Goal: Task Accomplishment & Management: Use online tool/utility

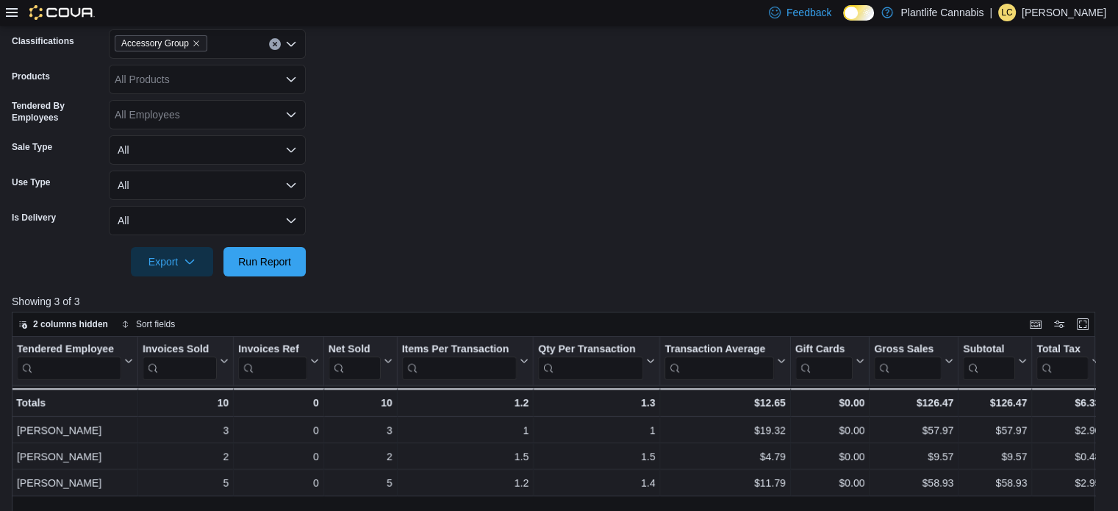
scroll to position [221, 0]
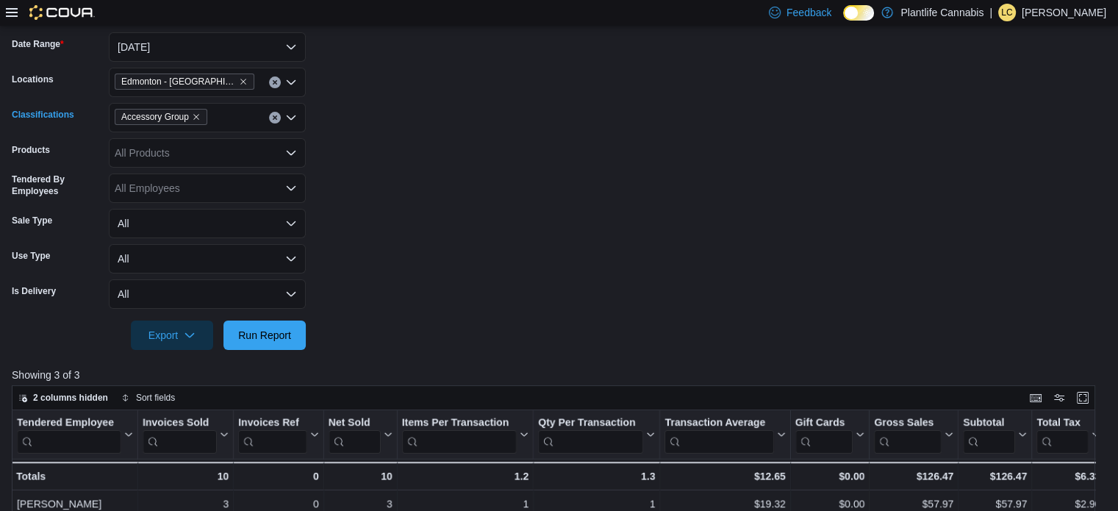
click at [273, 118] on icon "Clear input" at bounding box center [275, 117] width 4 height 4
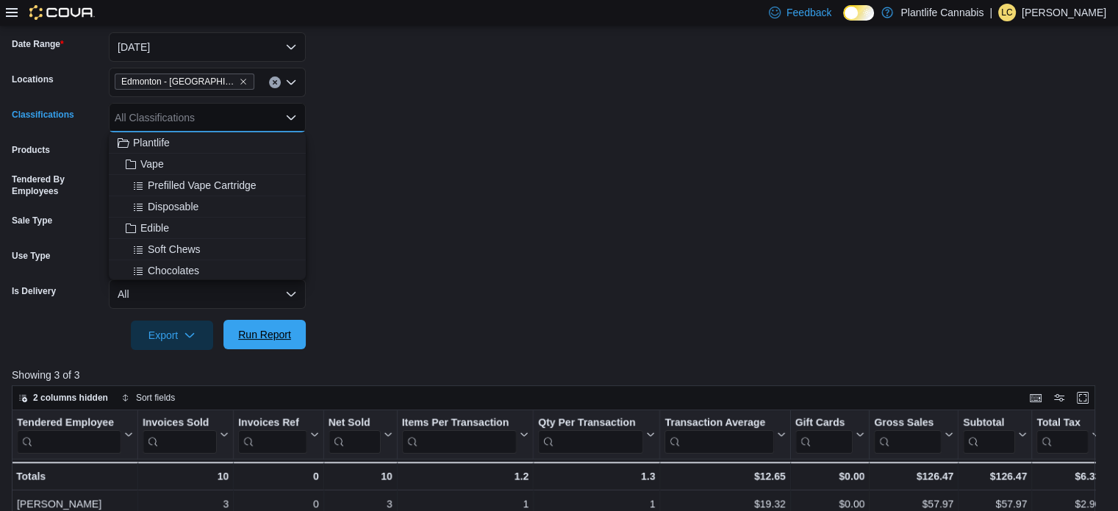
click at [294, 346] on span "Run Report" at bounding box center [264, 334] width 65 height 29
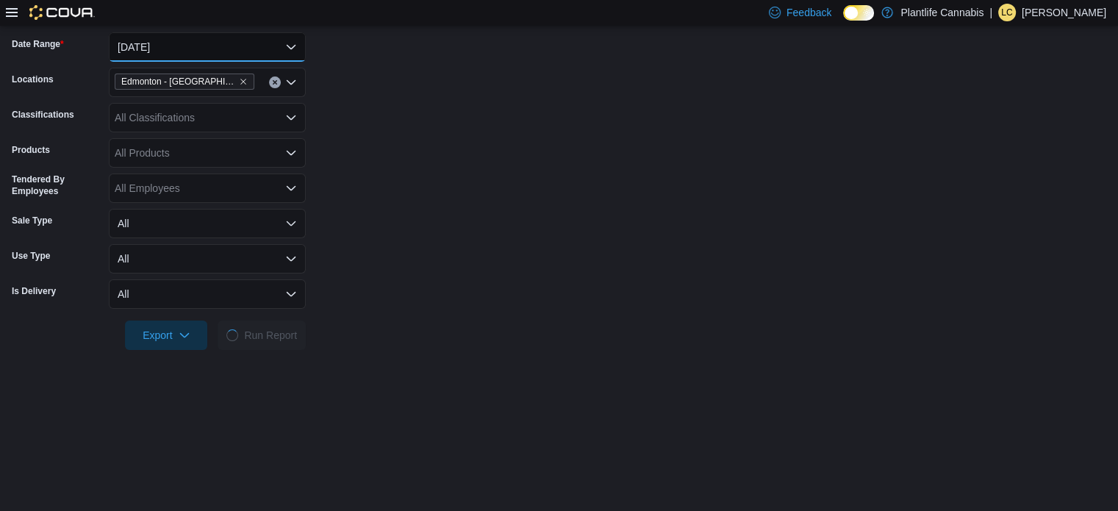
click at [165, 40] on button "[DATE]" at bounding box center [207, 46] width 197 height 29
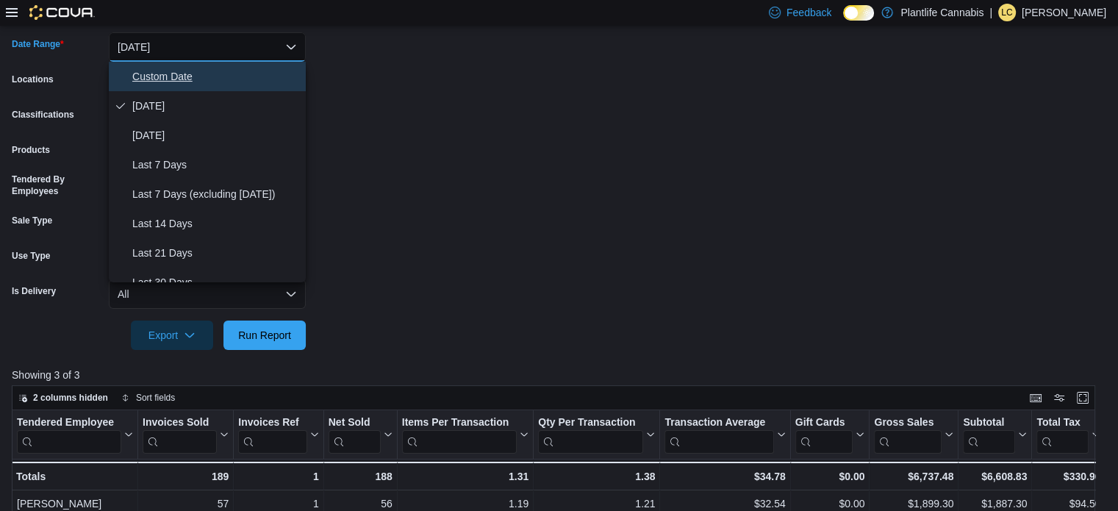
click at [172, 82] on span "Custom Date" at bounding box center [216, 77] width 168 height 18
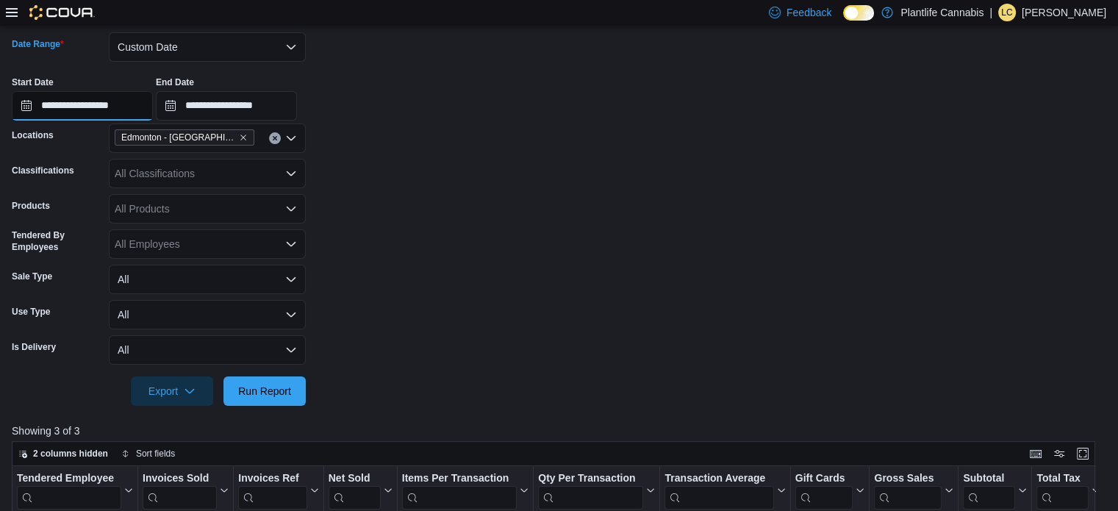
click at [118, 101] on input "**********" at bounding box center [82, 105] width 141 height 29
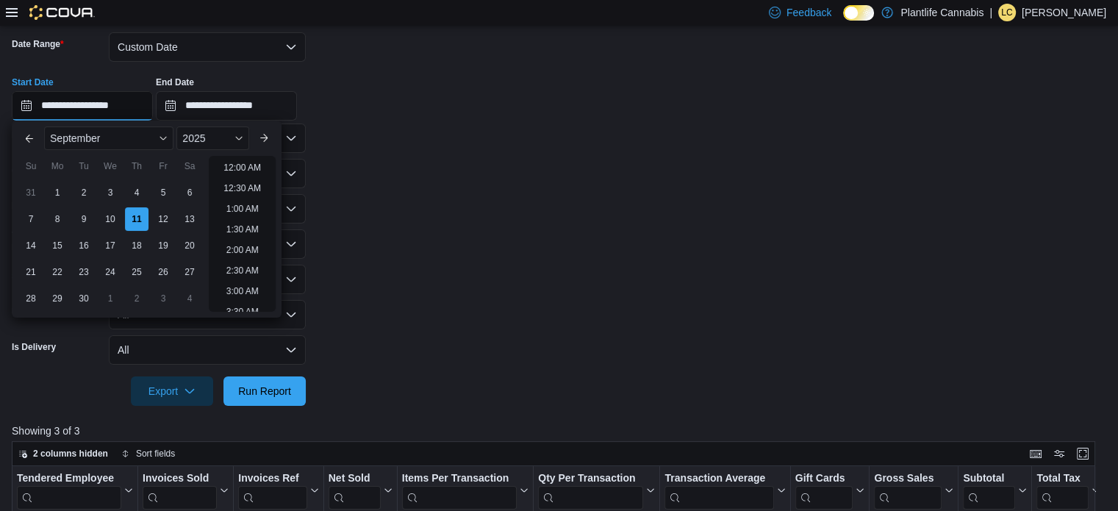
scroll to position [828, 0]
click at [238, 221] on li "9:30 PM" at bounding box center [242, 225] width 45 height 18
type input "**********"
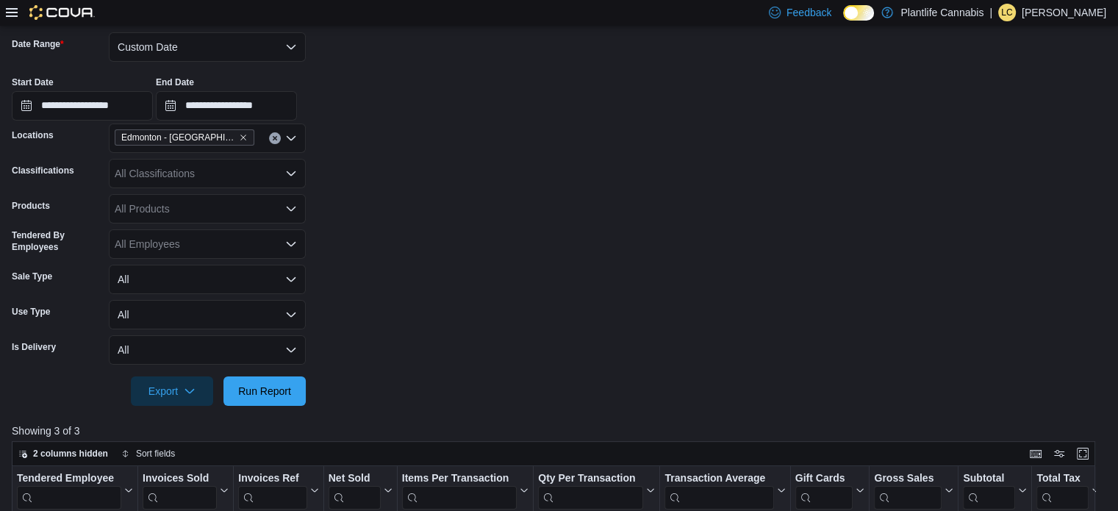
click at [291, 85] on div "End Date" at bounding box center [226, 82] width 141 height 12
click at [291, 98] on input "**********" at bounding box center [226, 105] width 141 height 29
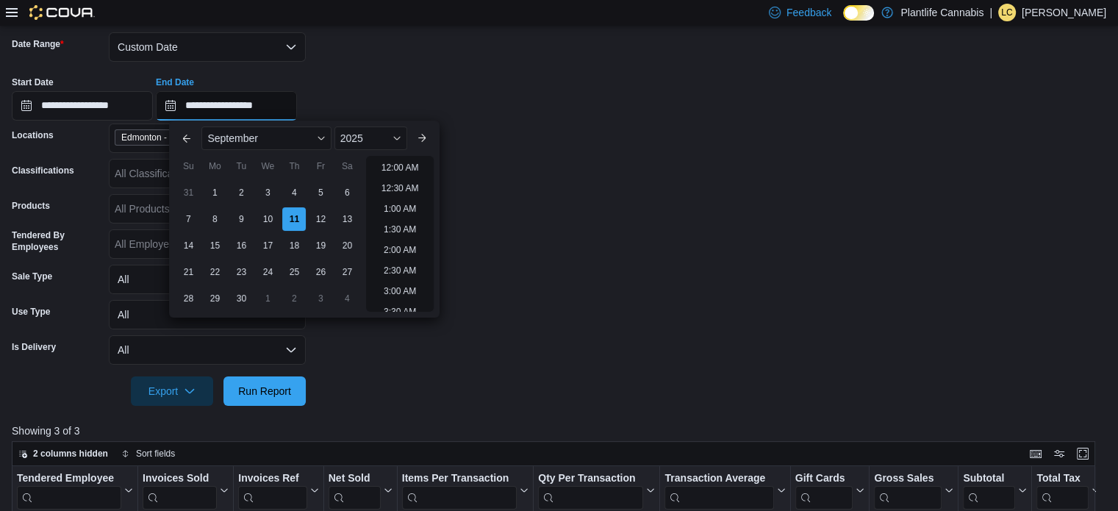
scroll to position [835, 0]
click at [412, 278] on li "11:00 PM" at bounding box center [399, 279] width 49 height 18
type input "**********"
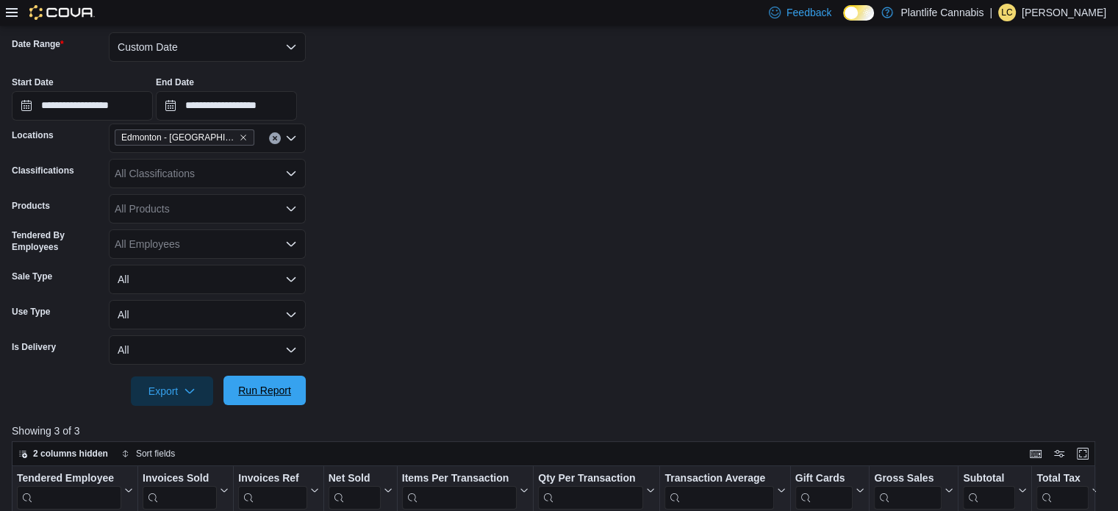
click at [290, 384] on span "Run Report" at bounding box center [264, 390] width 53 height 15
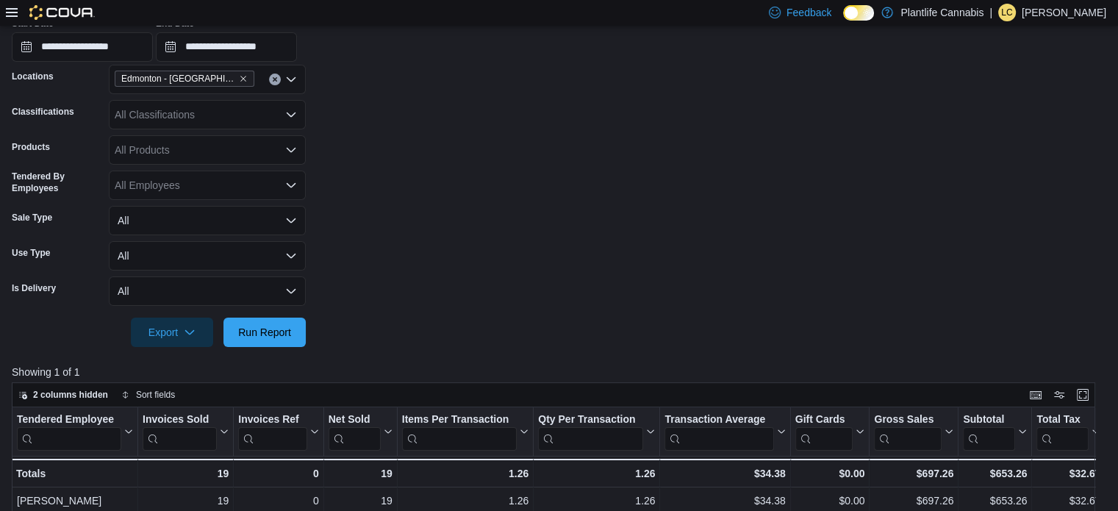
scroll to position [221, 0]
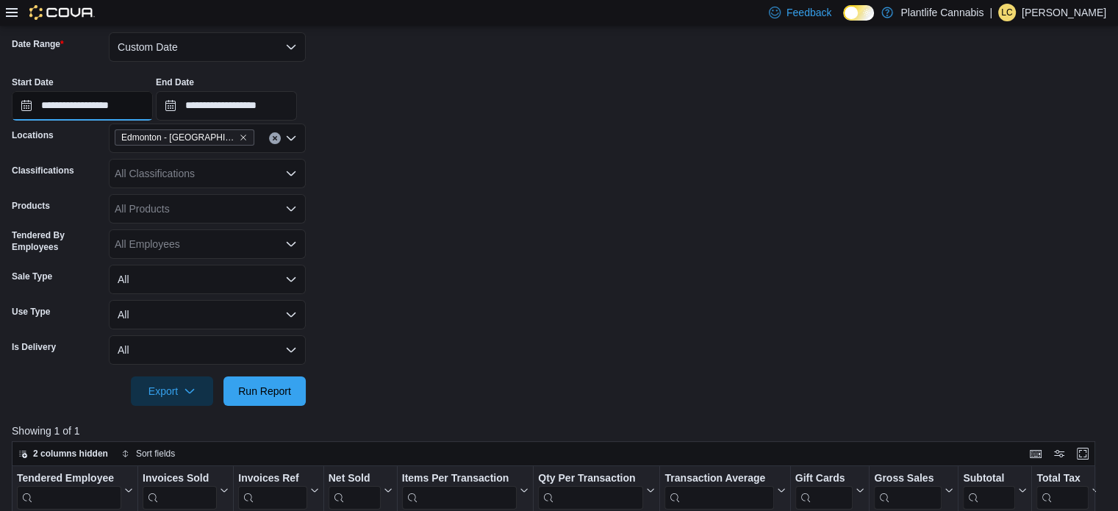
click at [135, 98] on input "**********" at bounding box center [82, 105] width 141 height 29
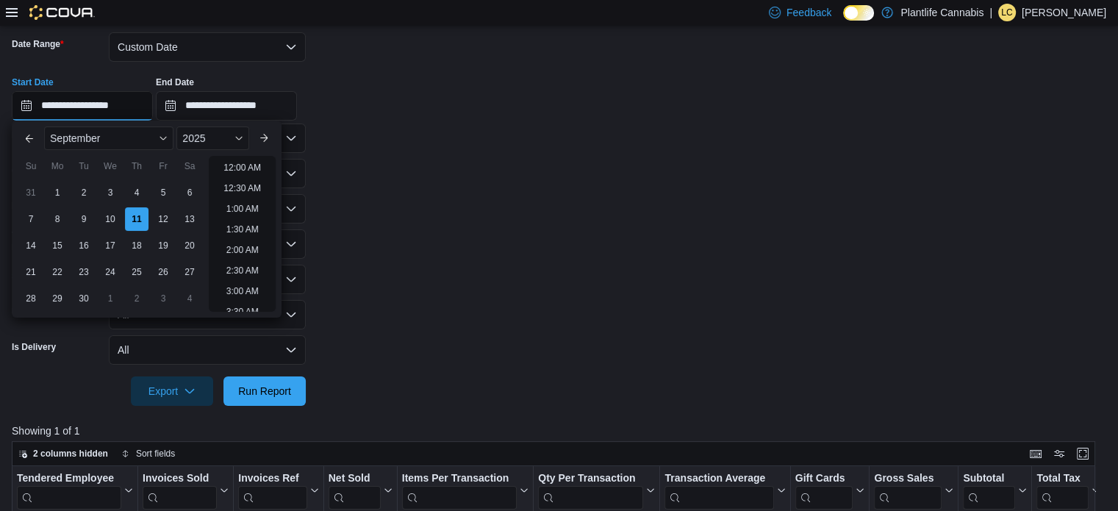
scroll to position [835, 0]
click at [240, 179] on li "8:30 PM" at bounding box center [242, 177] width 45 height 18
type input "**********"
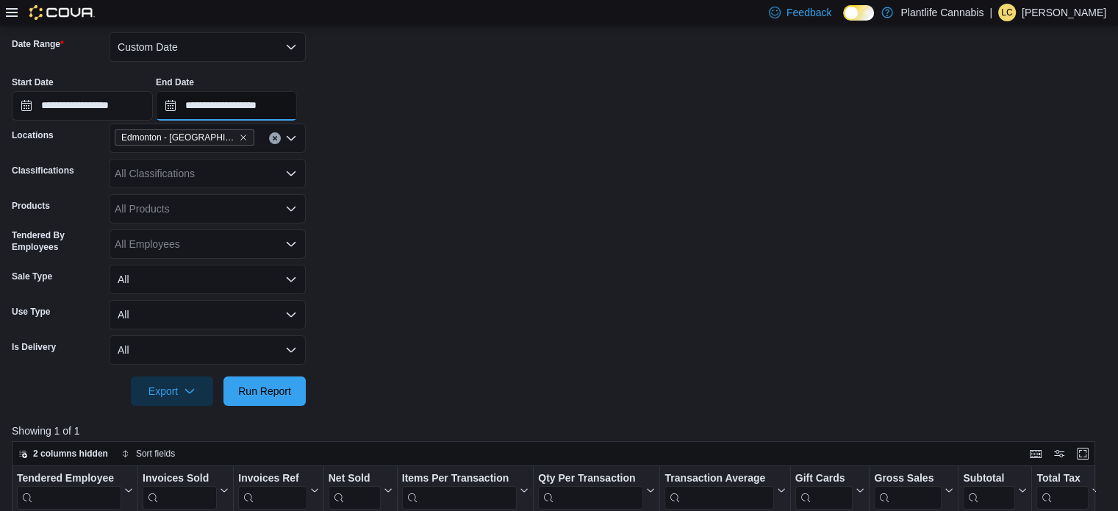
click at [268, 104] on input "**********" at bounding box center [226, 105] width 141 height 29
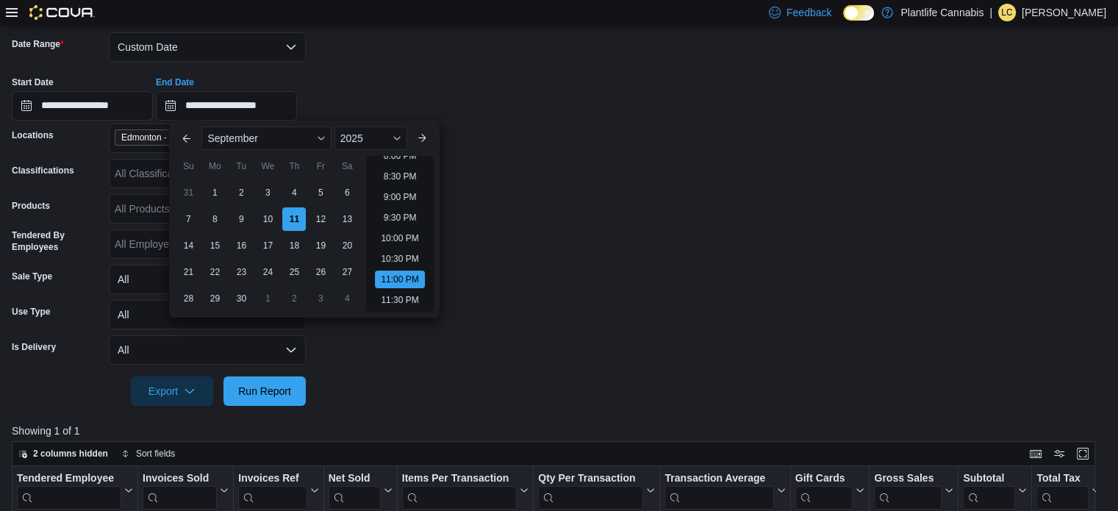
click at [401, 212] on li "9:30 PM" at bounding box center [400, 218] width 45 height 18
type input "**********"
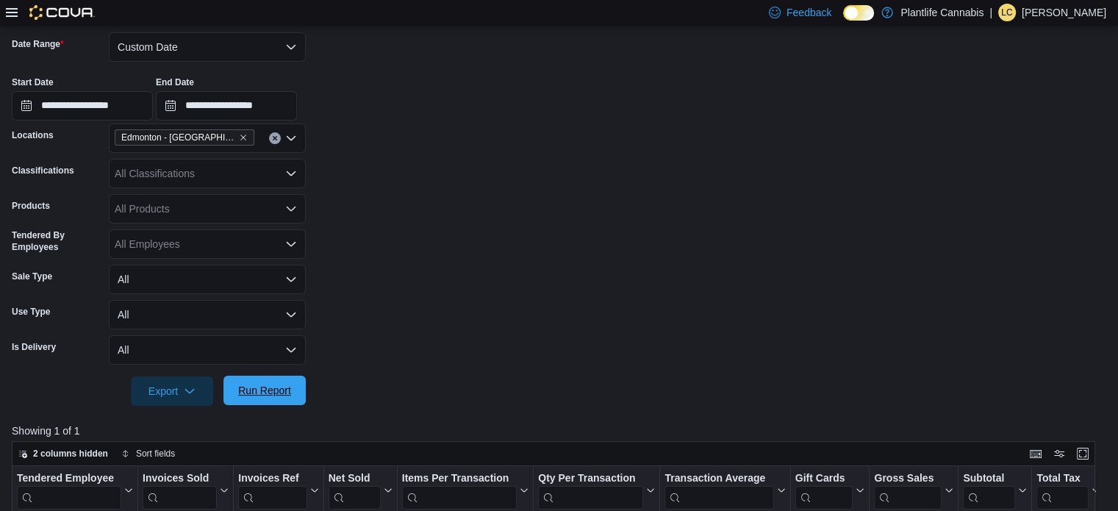
click at [296, 386] on span "Run Report" at bounding box center [264, 390] width 65 height 29
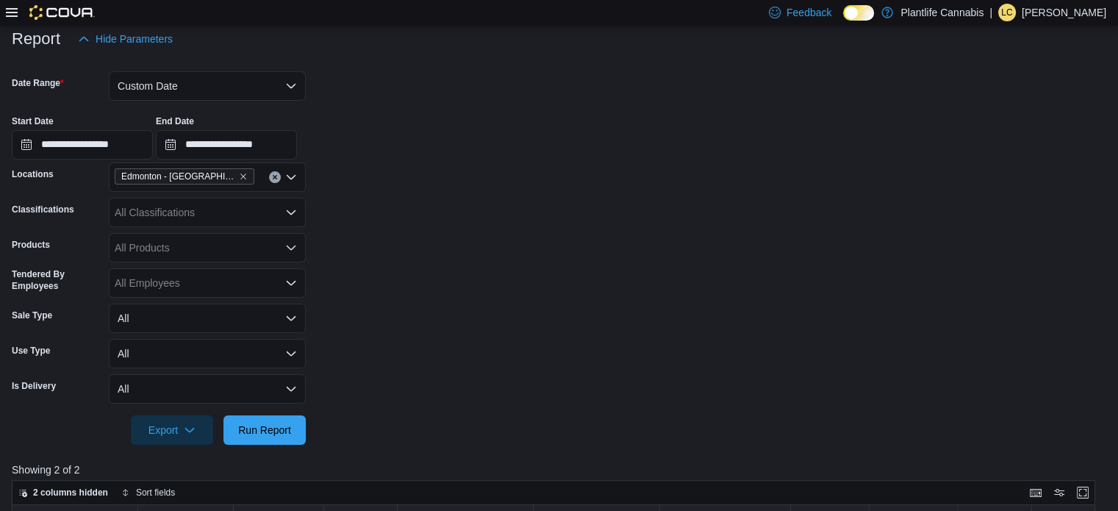
scroll to position [148, 0]
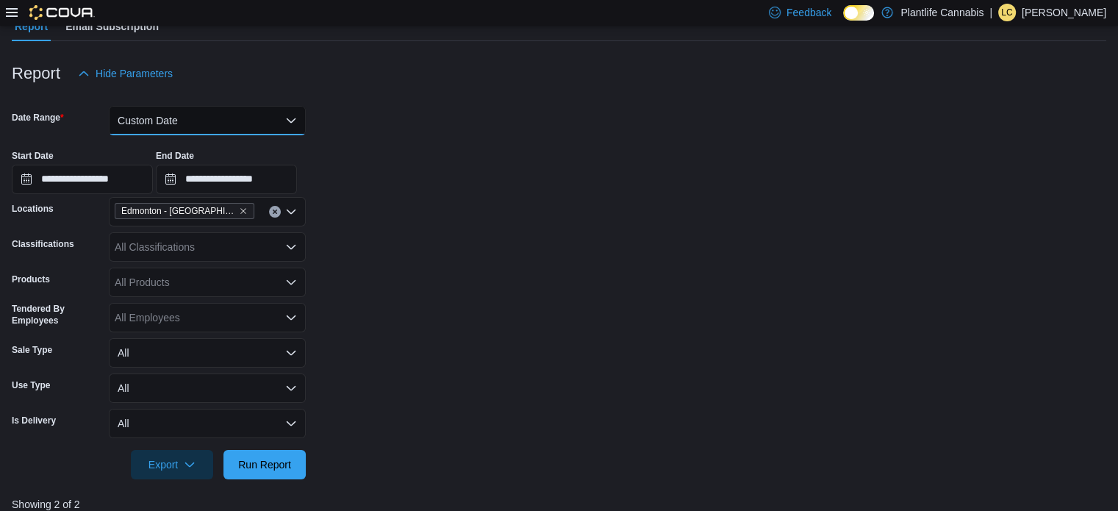
click at [178, 124] on button "Custom Date" at bounding box center [207, 120] width 197 height 29
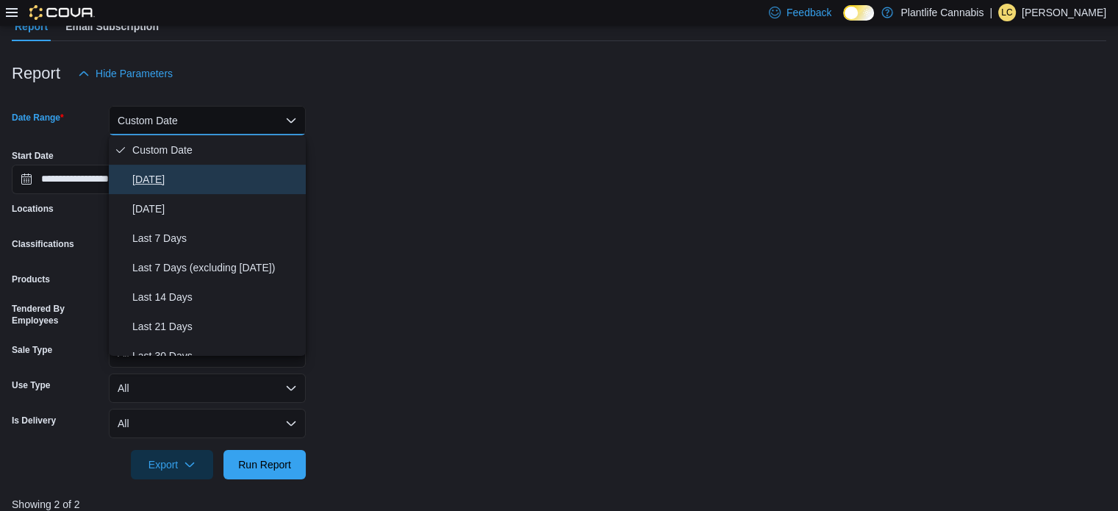
click at [165, 171] on span "[DATE]" at bounding box center [216, 180] width 168 height 18
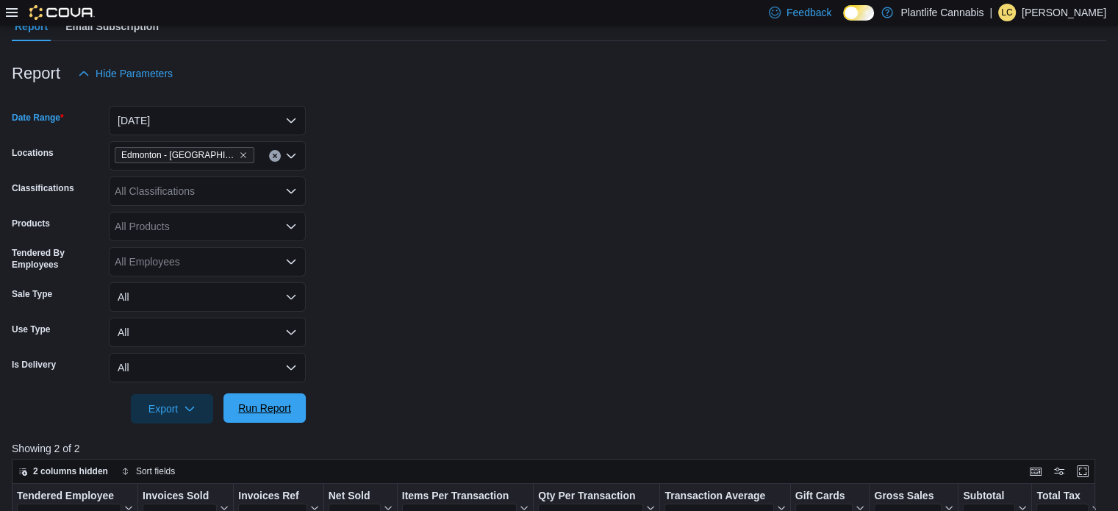
click at [265, 417] on span "Run Report" at bounding box center [264, 407] width 65 height 29
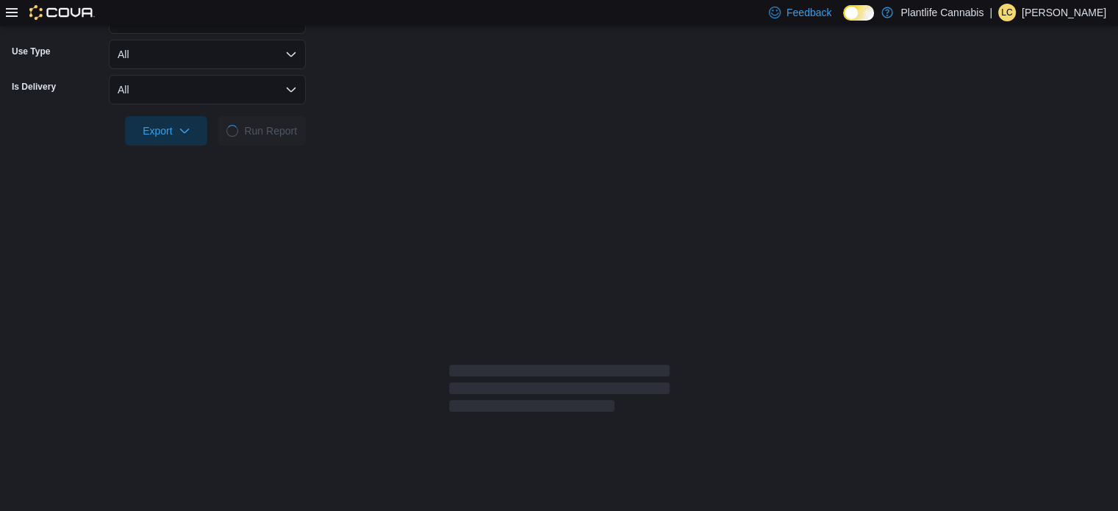
scroll to position [442, 0]
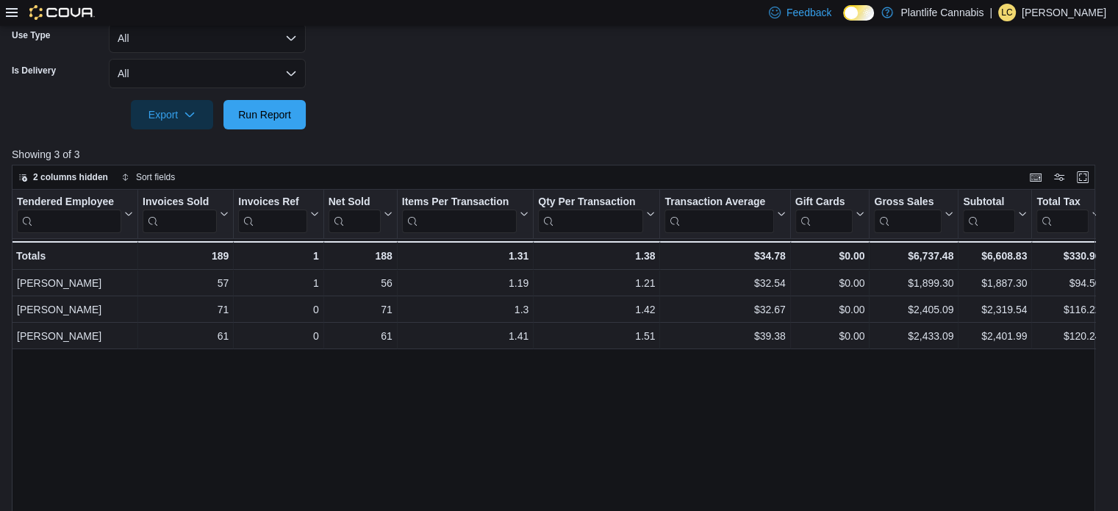
click at [348, 477] on div "Tendered Employee Click to view column header actions Invoices Sold Click to vi…" at bounding box center [559, 382] width 1094 height 384
click at [464, 490] on div "Tendered Employee Click to view column header actions Invoices Sold Click to vi…" at bounding box center [559, 382] width 1094 height 384
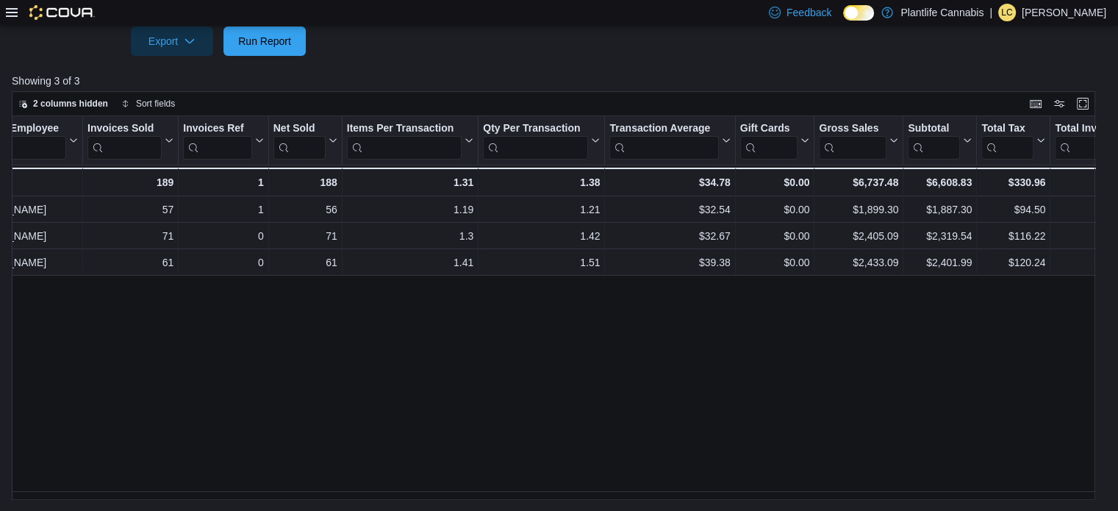
scroll to position [0, 61]
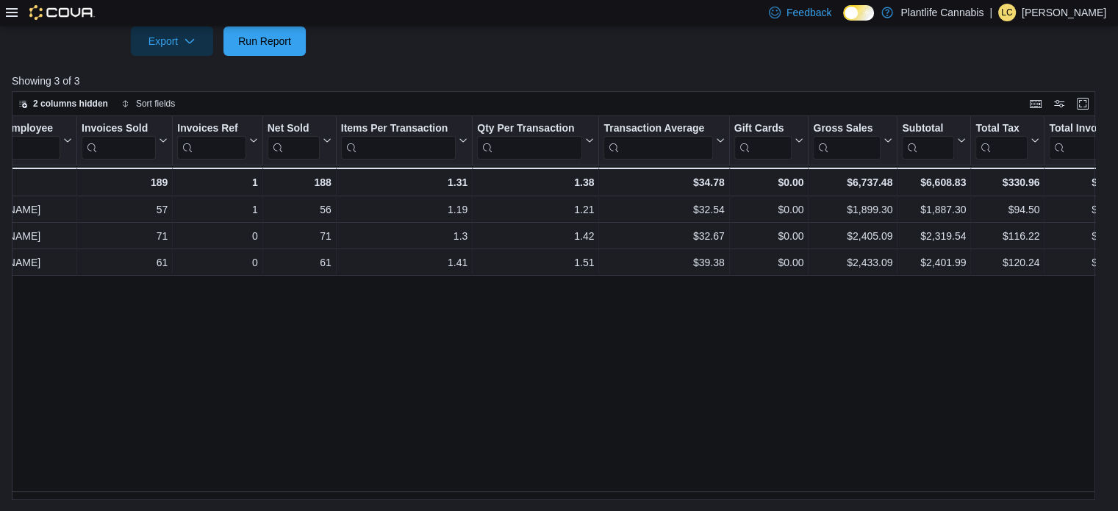
click at [526, 354] on div "Tendered Employee Click to view column header actions Invoices Sold Click to vi…" at bounding box center [559, 308] width 1094 height 384
click at [552, 382] on div "Tendered Employee Click to view column header actions Invoices Sold Click to vi…" at bounding box center [559, 308] width 1094 height 384
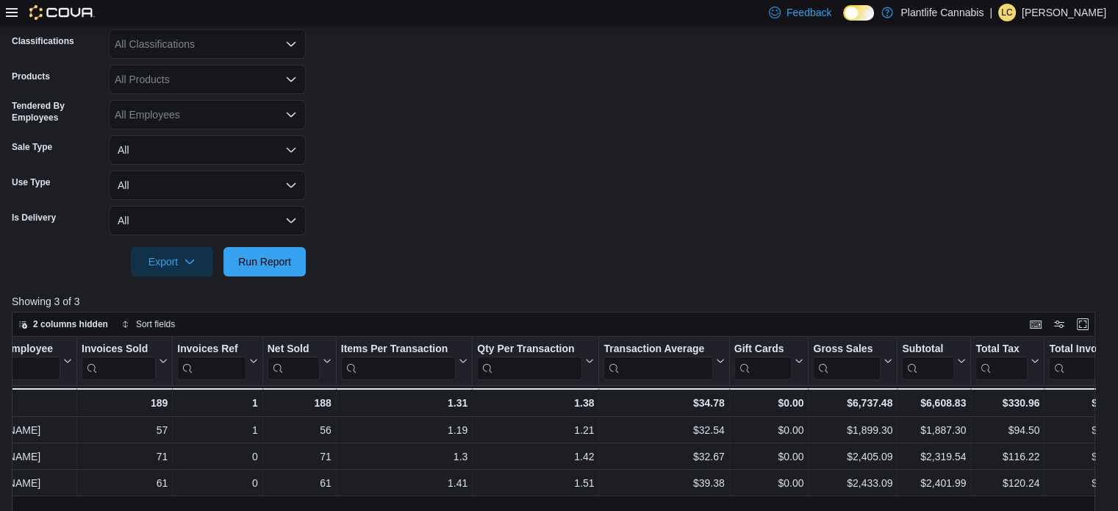
scroll to position [74, 0]
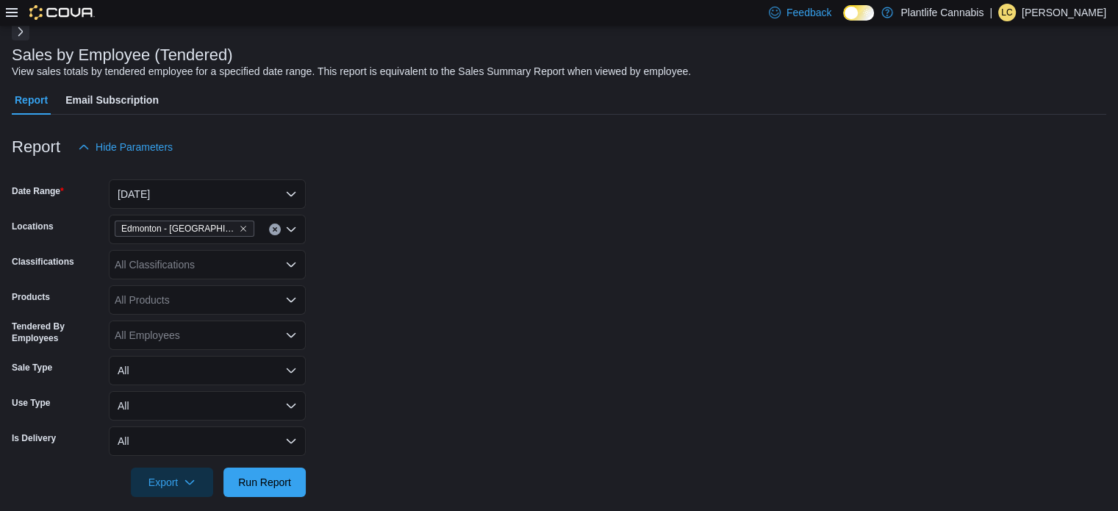
click at [207, 252] on div "All Classifications" at bounding box center [207, 264] width 197 height 29
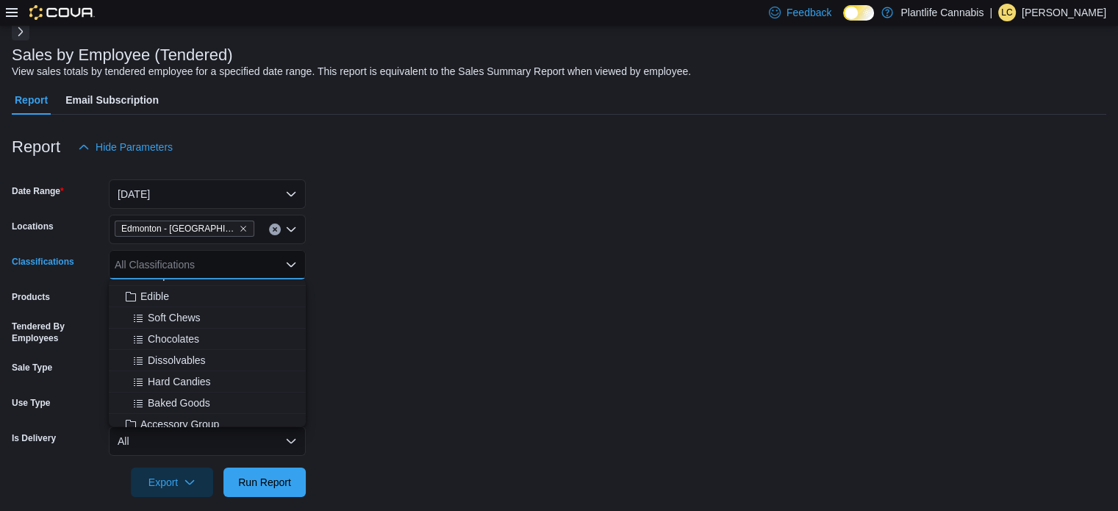
scroll to position [147, 0]
click at [212, 361] on span "Accessory Group" at bounding box center [179, 355] width 79 height 15
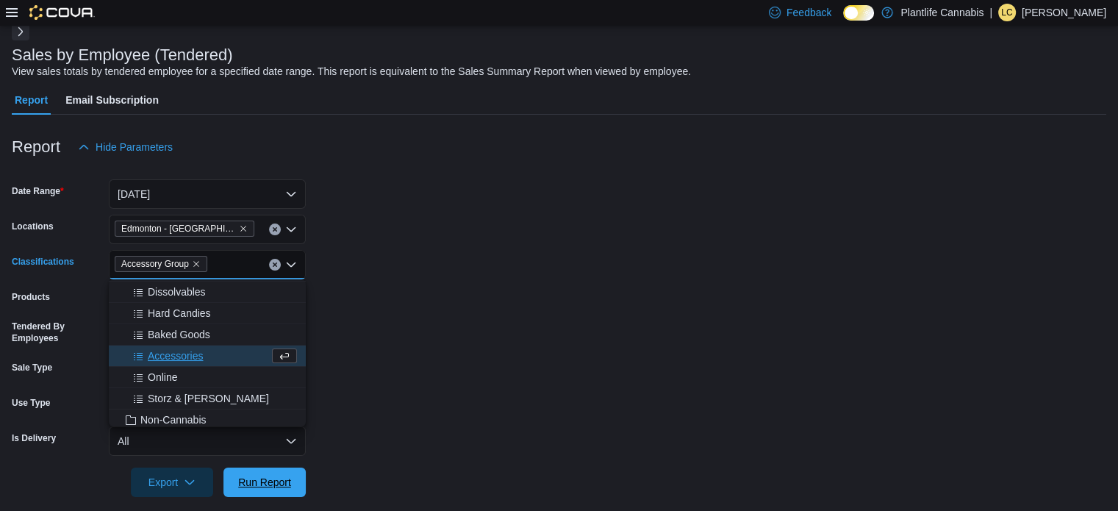
drag, startPoint x: 285, startPoint y: 476, endPoint x: 365, endPoint y: 446, distance: 84.9
click at [285, 477] on span "Run Report" at bounding box center [264, 482] width 53 height 15
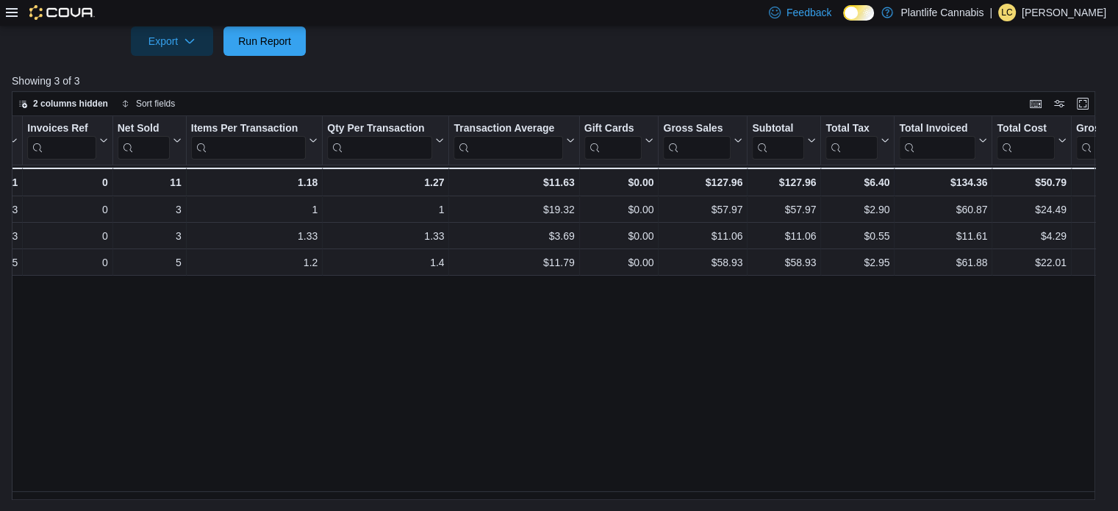
scroll to position [0, 218]
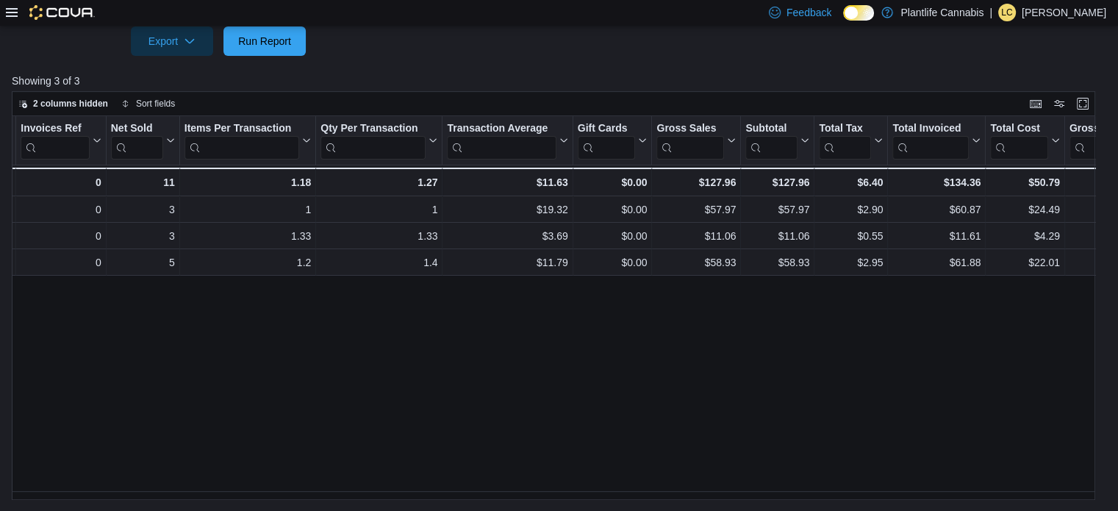
click at [548, 442] on div "Tendered Employee Click to view column header actions Invoices Sold Click to vi…" at bounding box center [559, 308] width 1094 height 384
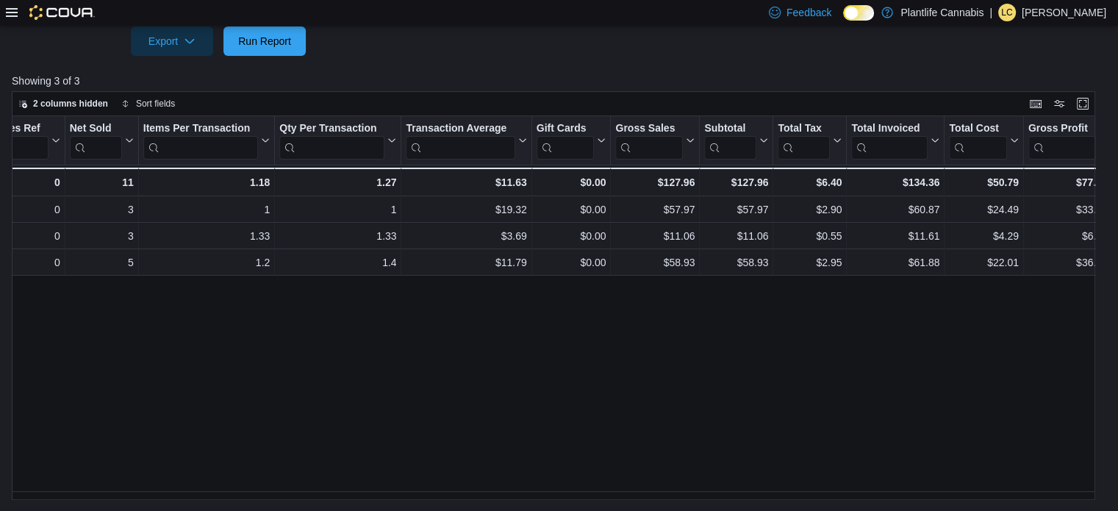
scroll to position [0, 282]
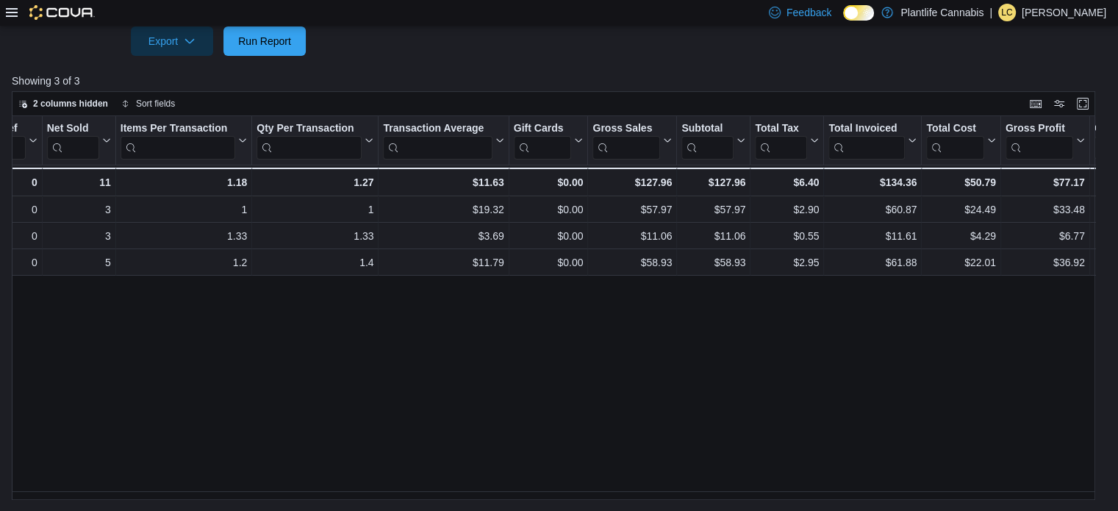
click at [552, 423] on div "Tendered Employee Click to view column header actions Invoices Sold Click to vi…" at bounding box center [559, 308] width 1094 height 384
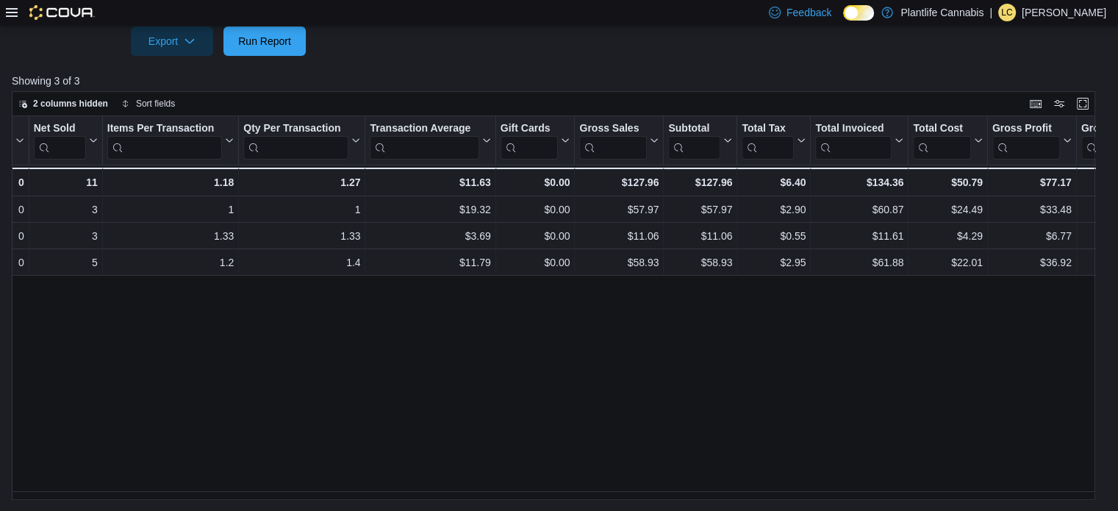
click at [545, 423] on div "Tendered Employee Click to view column header actions Invoices Sold Click to vi…" at bounding box center [559, 308] width 1094 height 384
click at [552, 354] on div "Tendered Employee Click to view column header actions Invoices Sold Click to vi…" at bounding box center [559, 308] width 1094 height 384
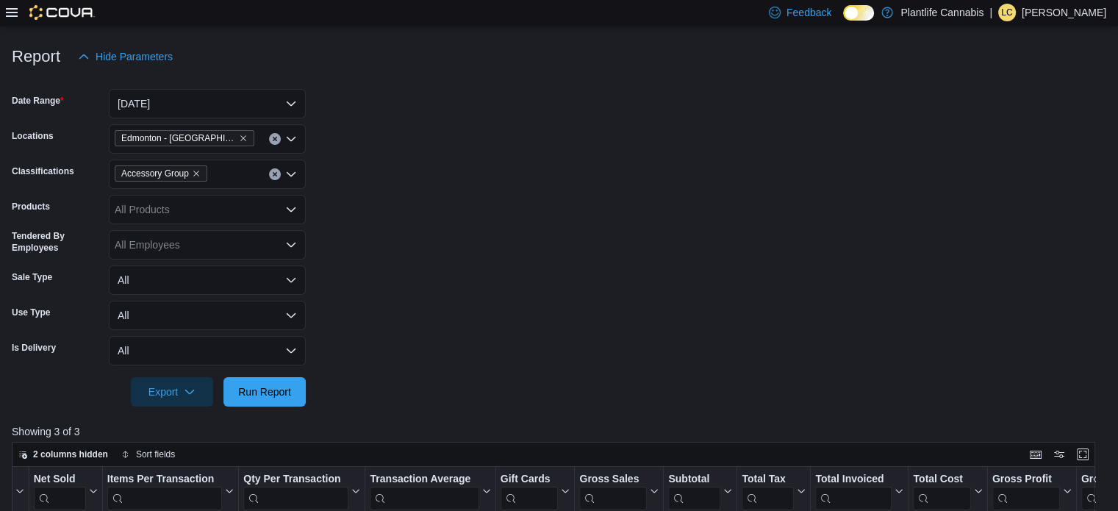
scroll to position [148, 0]
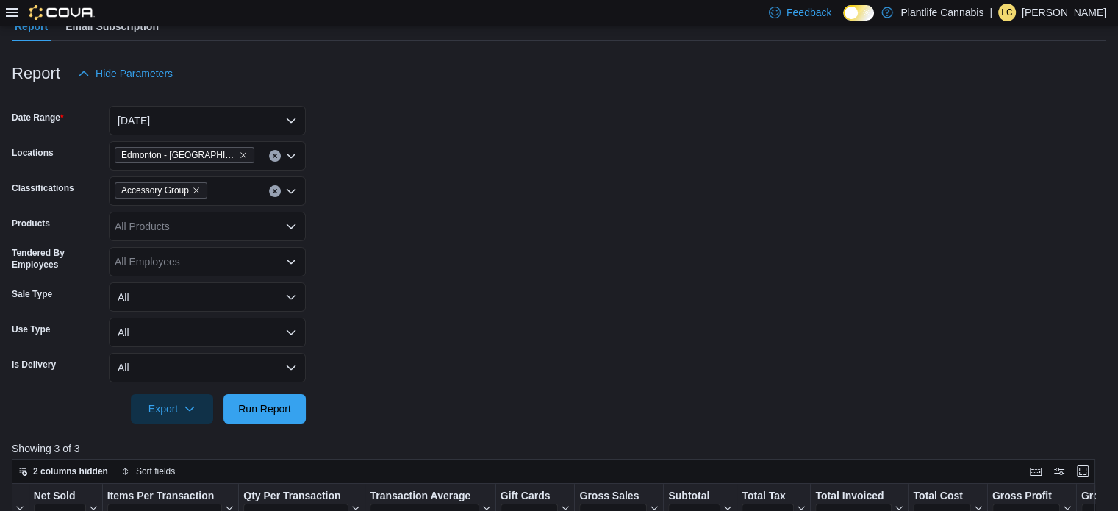
click at [272, 188] on icon "Clear input" at bounding box center [275, 191] width 6 height 6
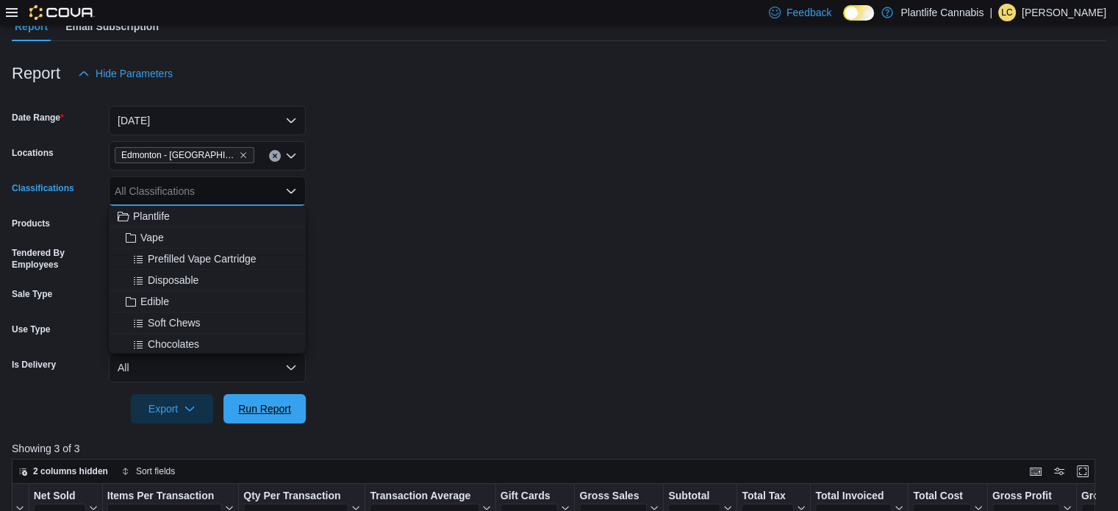
click at [270, 408] on span "Run Report" at bounding box center [264, 408] width 53 height 15
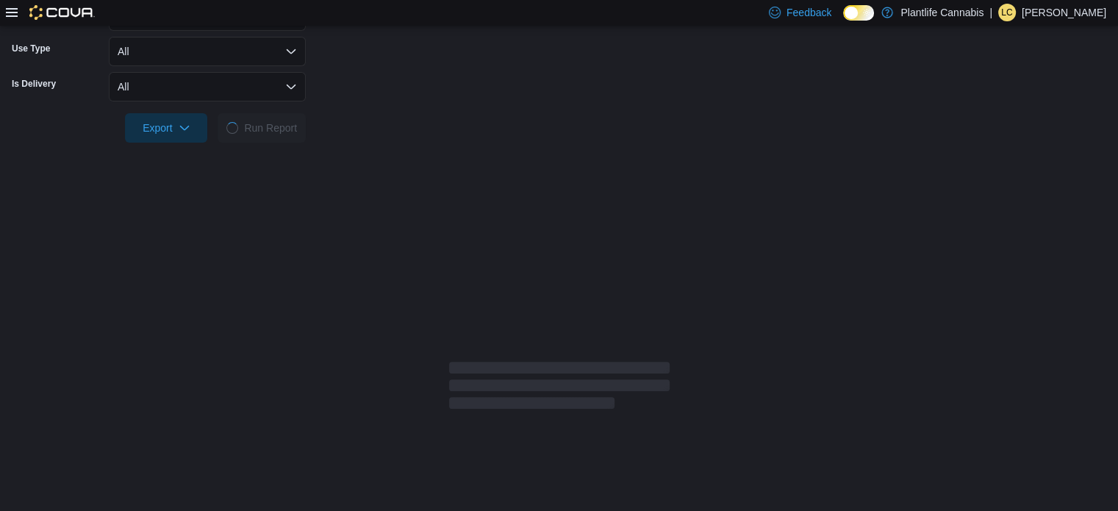
scroll to position [442, 0]
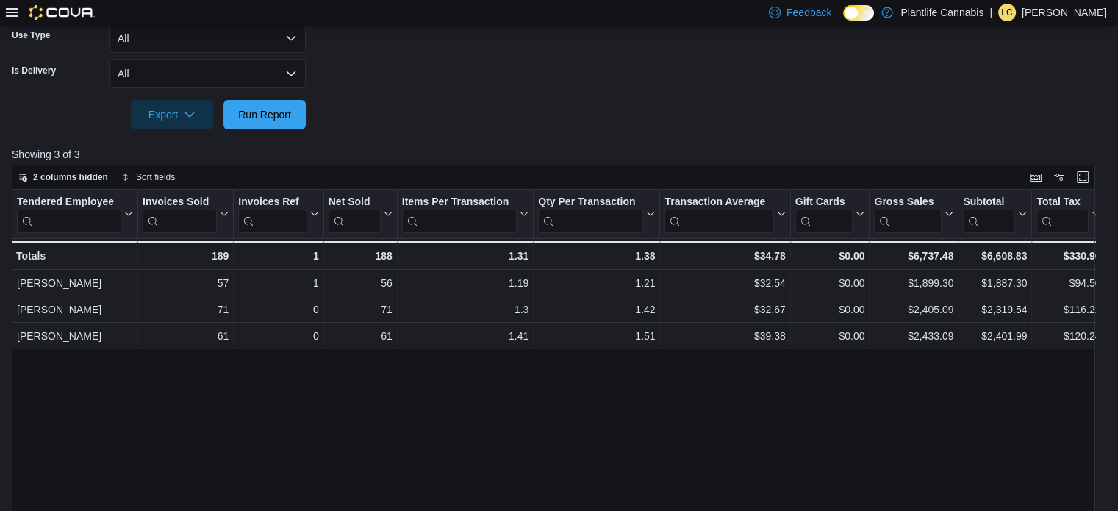
click at [552, 355] on div "Tendered Employee Click to view column header actions Invoices Sold Click to vi…" at bounding box center [559, 382] width 1094 height 384
click at [449, 451] on div "Tendered Employee Click to view column header actions Invoices Sold Click to vi…" at bounding box center [559, 382] width 1094 height 384
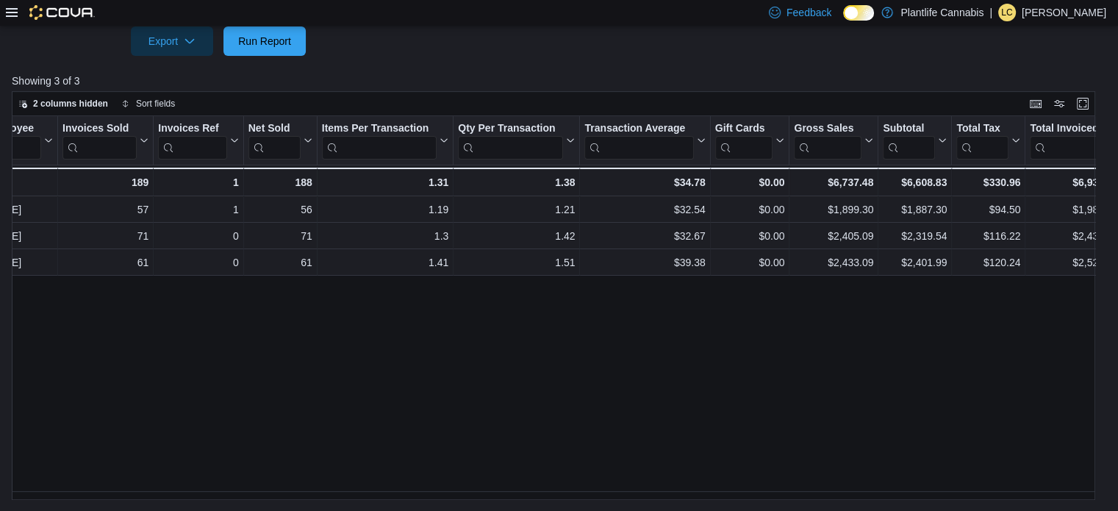
scroll to position [0, 82]
click at [552, 379] on div "Tendered Employee Click to view column header actions Invoices Sold Click to vi…" at bounding box center [559, 308] width 1094 height 384
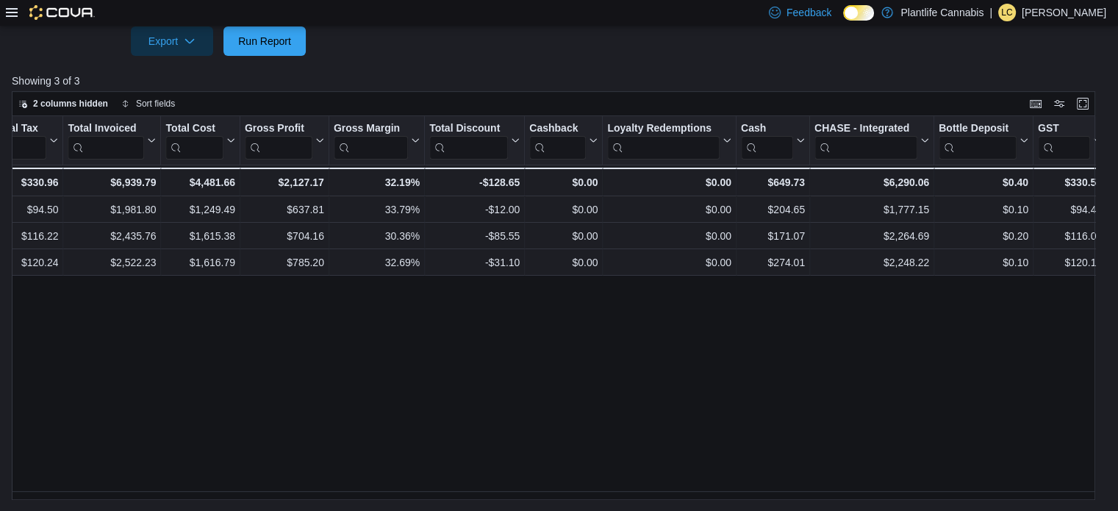
scroll to position [0, 1116]
